Goal: Complete application form: Complete application form

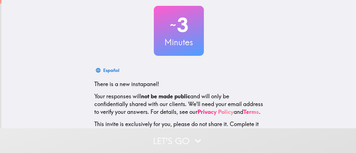
scroll to position [56, 0]
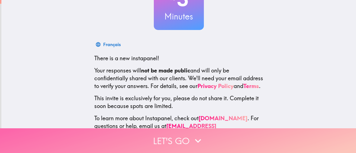
click at [170, 143] on button "Let's go" at bounding box center [178, 140] width 356 height 25
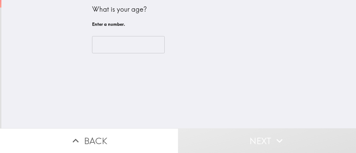
scroll to position [0, 0]
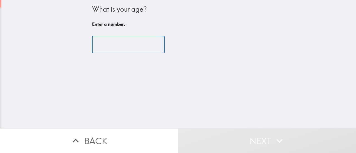
click at [118, 49] on input "number" at bounding box center [128, 44] width 73 height 17
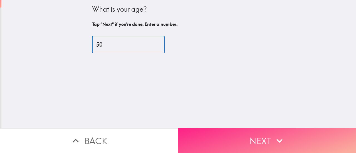
type input "50"
click at [297, 128] on button "Next" at bounding box center [267, 140] width 178 height 25
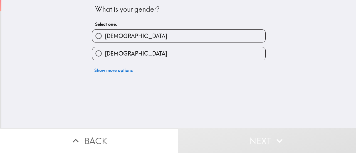
click at [125, 55] on label "[DEMOGRAPHIC_DATA]" at bounding box center [178, 53] width 173 height 13
click at [105, 55] on input "[DEMOGRAPHIC_DATA]" at bounding box center [98, 53] width 13 height 13
radio input "true"
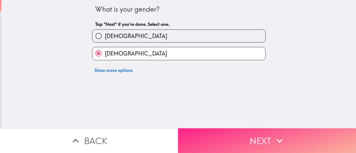
click at [218, 137] on button "Next" at bounding box center [267, 140] width 178 height 25
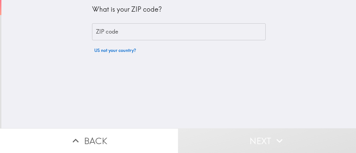
click at [187, 35] on input "ZIP code" at bounding box center [178, 31] width 173 height 17
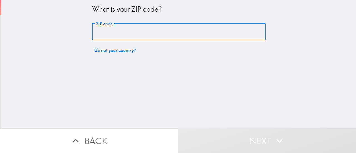
type input "85142"
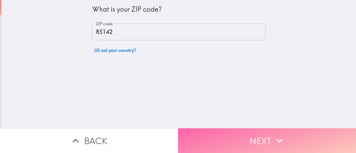
click at [218, 132] on button "Next" at bounding box center [267, 140] width 178 height 25
